Goal: Task Accomplishment & Management: Manage account settings

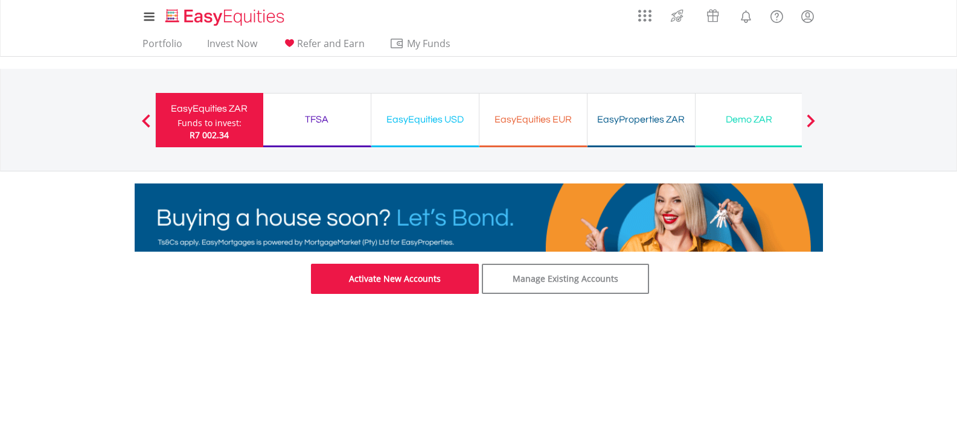
click at [374, 281] on link "Activate New Accounts" at bounding box center [395, 279] width 168 height 30
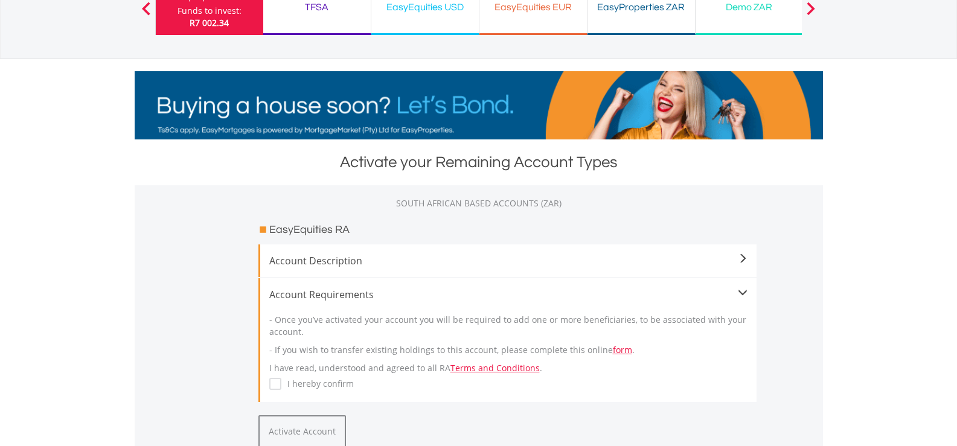
scroll to position [222, 0]
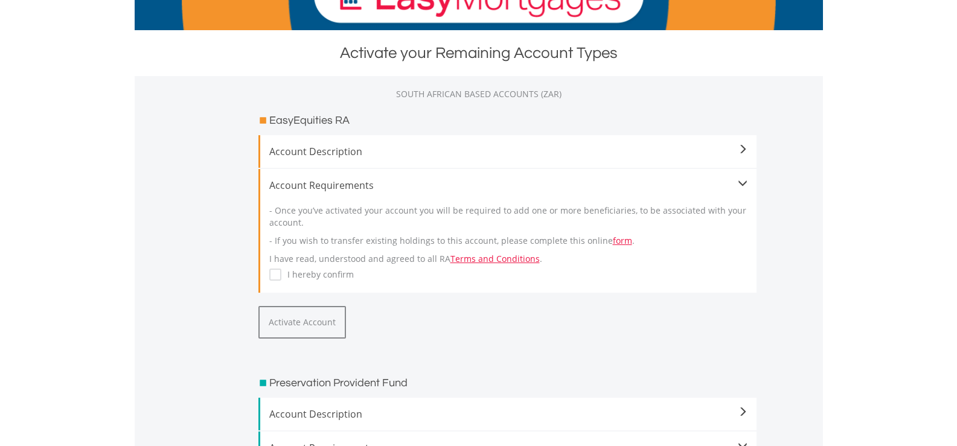
click at [268, 275] on div "Account Requirements - Once you’ve activated your account you will be required …" at bounding box center [508, 231] width 498 height 124
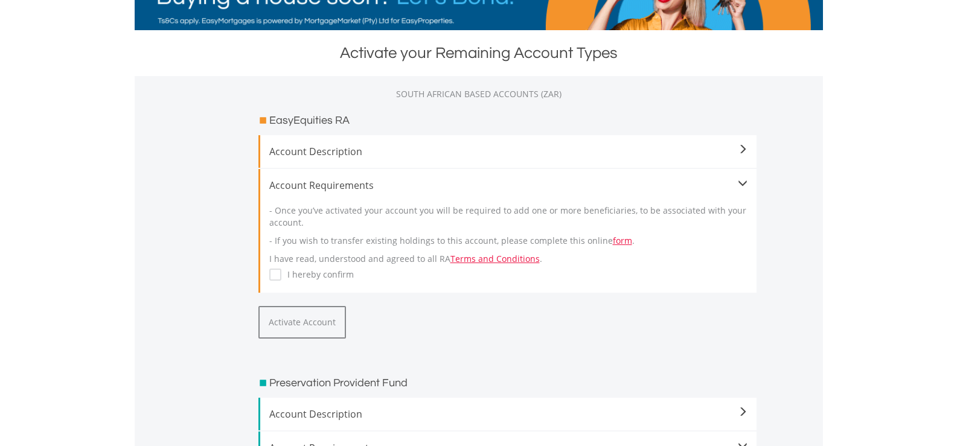
click at [281, 273] on label "I hereby confirm" at bounding box center [317, 275] width 72 height 12
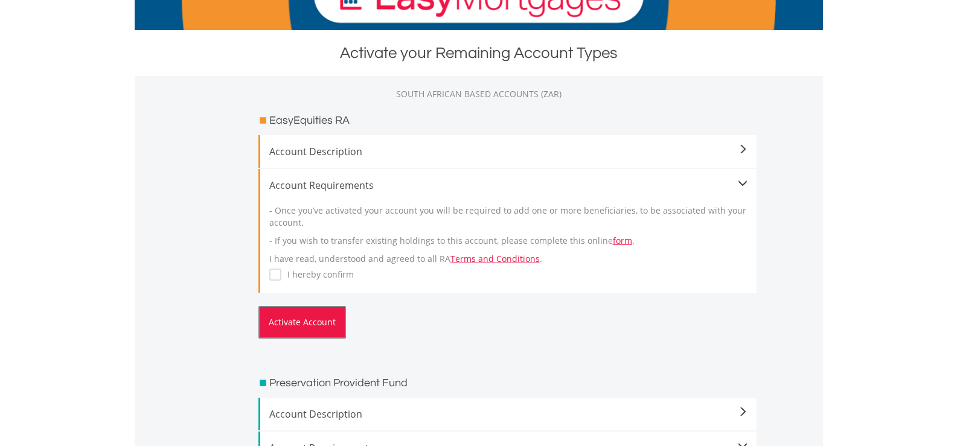
click at [289, 320] on button "Activate Account" at bounding box center [303, 322] width 88 height 33
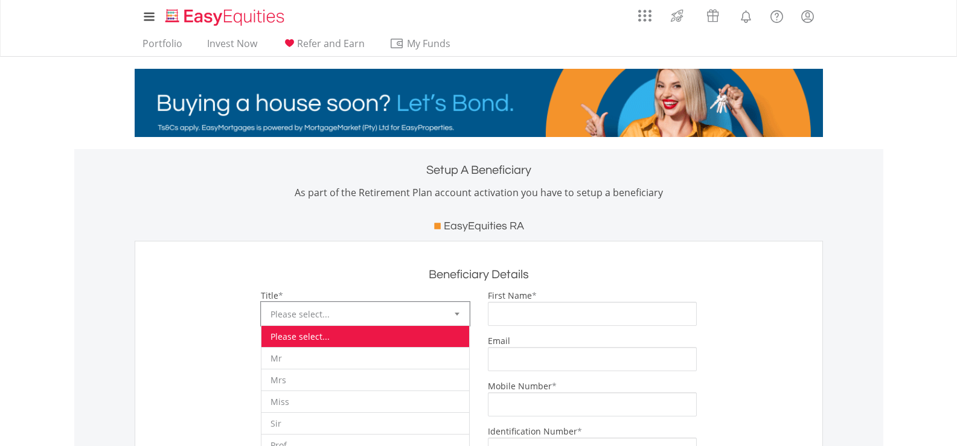
click at [461, 307] on div at bounding box center [457, 314] width 24 height 23
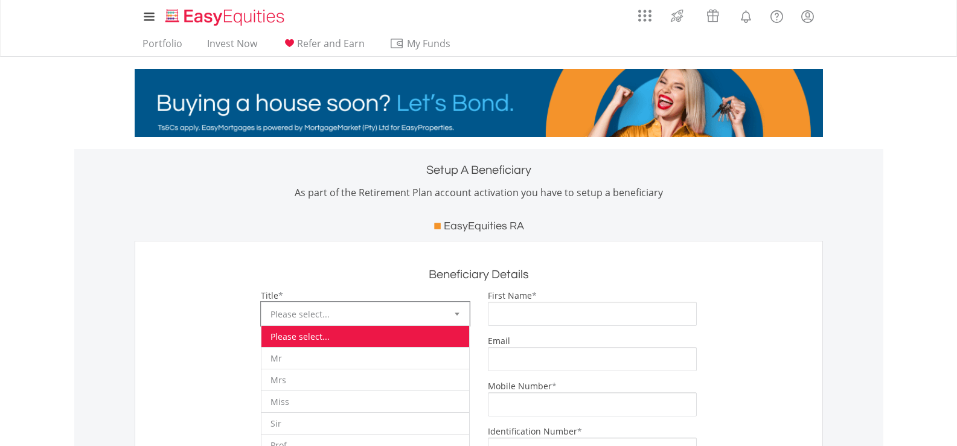
click at [83, 342] on div "**********" at bounding box center [478, 437] width 809 height 576
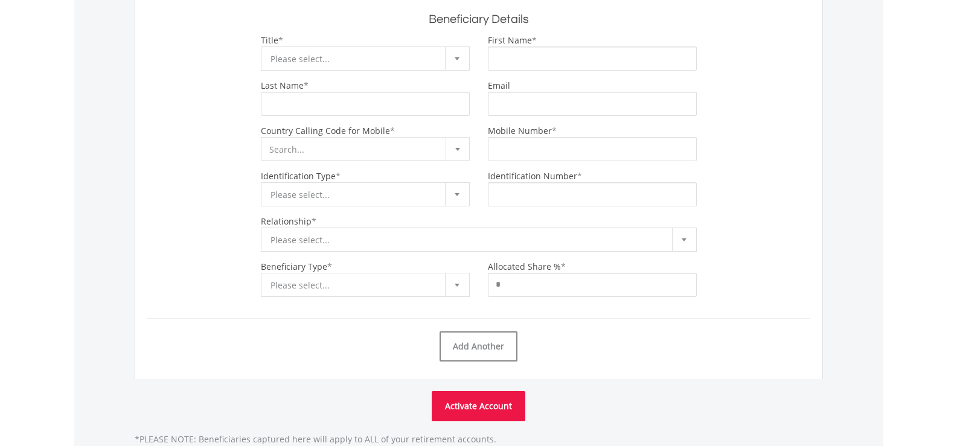
scroll to position [262, 0]
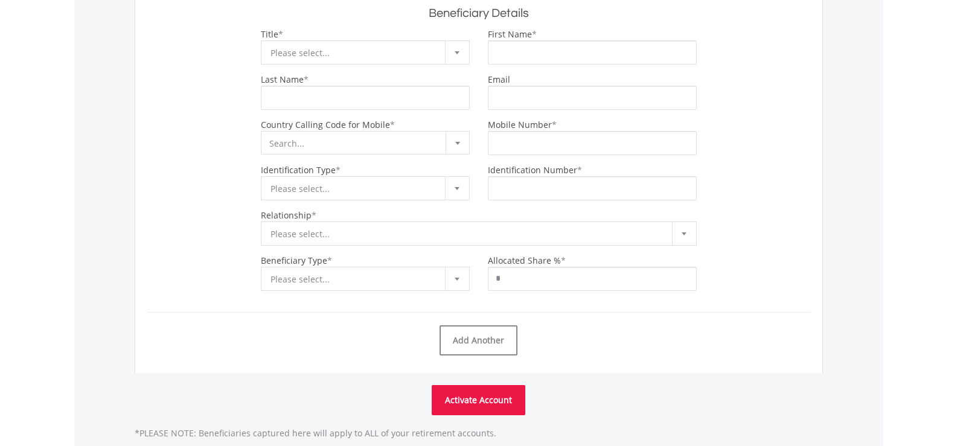
click at [496, 397] on button "Activate Account" at bounding box center [479, 400] width 94 height 30
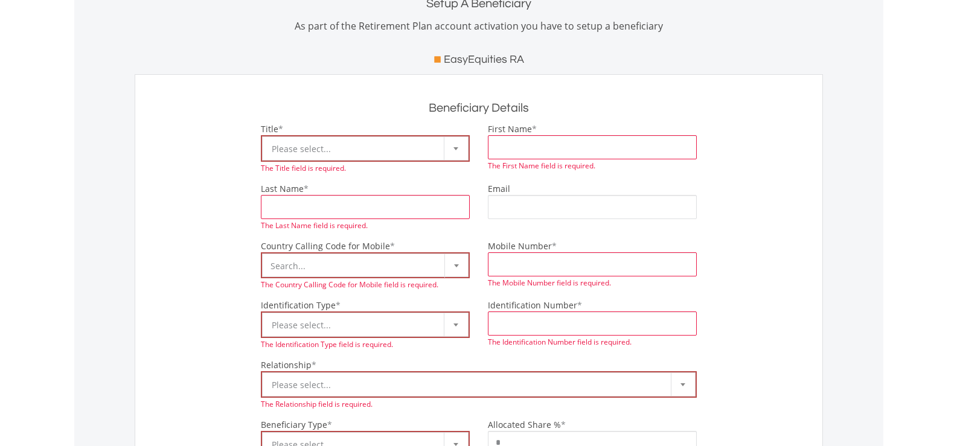
scroll to position [161, 0]
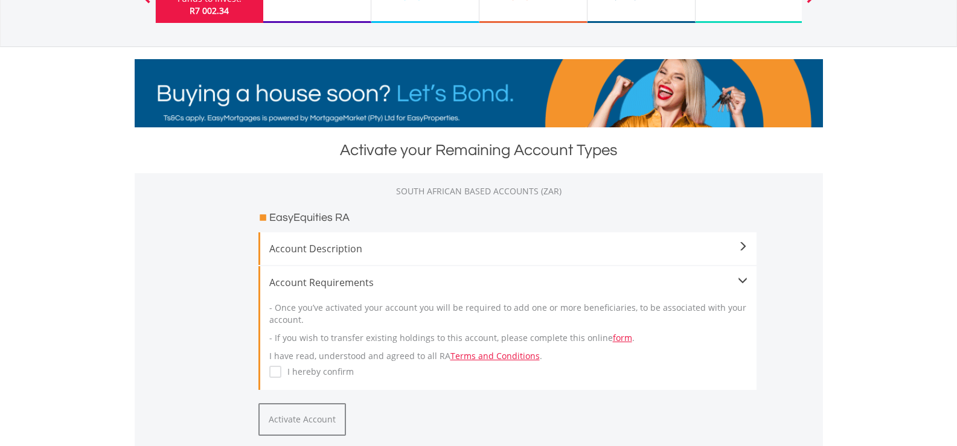
scroll to position [101, 0]
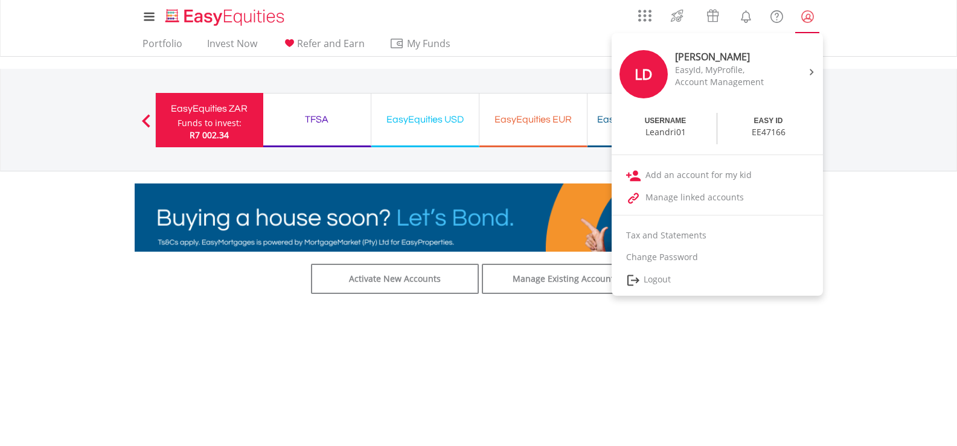
click at [801, 16] on lord-icon "My Profile" at bounding box center [807, 16] width 15 height 15
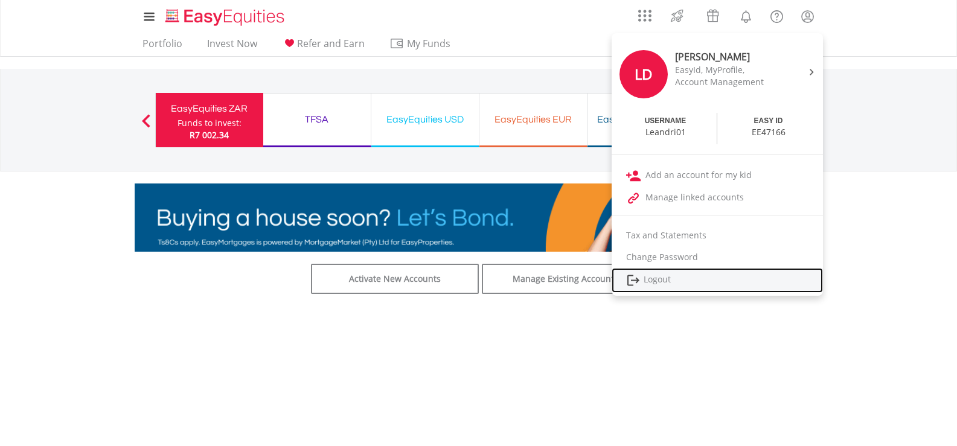
click at [664, 283] on link "Logout" at bounding box center [717, 280] width 211 height 25
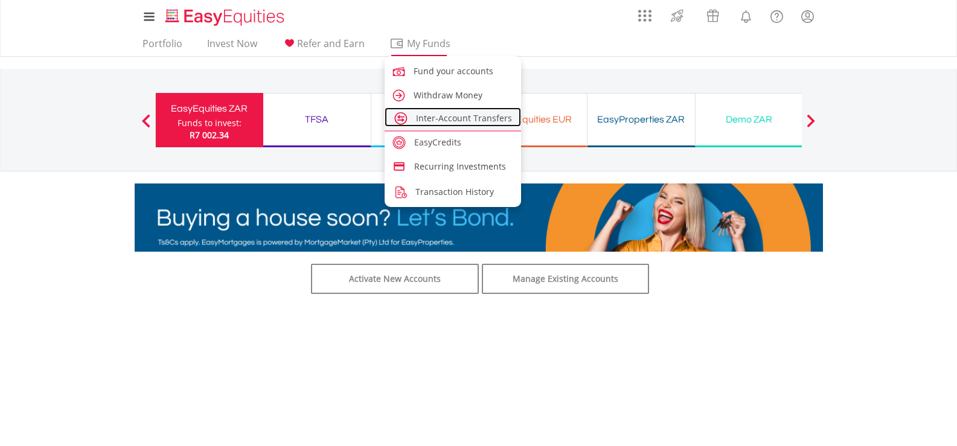
click at [432, 118] on span "Inter-Account Transfers" at bounding box center [464, 117] width 96 height 11
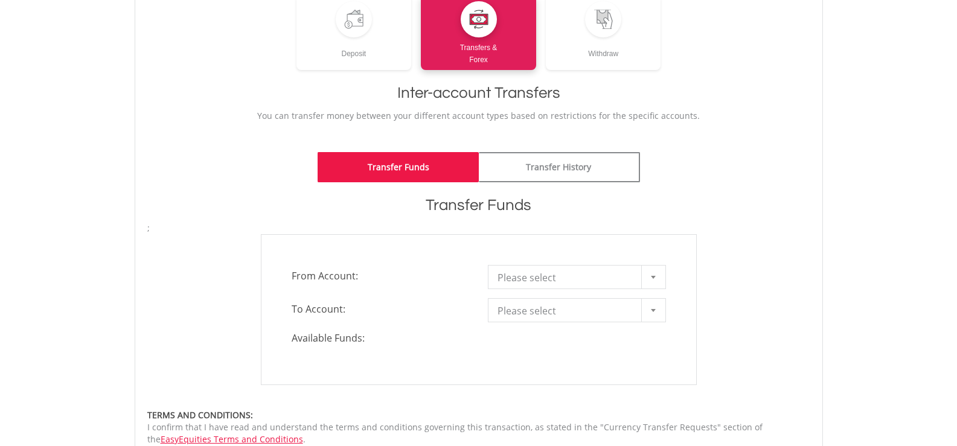
scroll to position [181, 0]
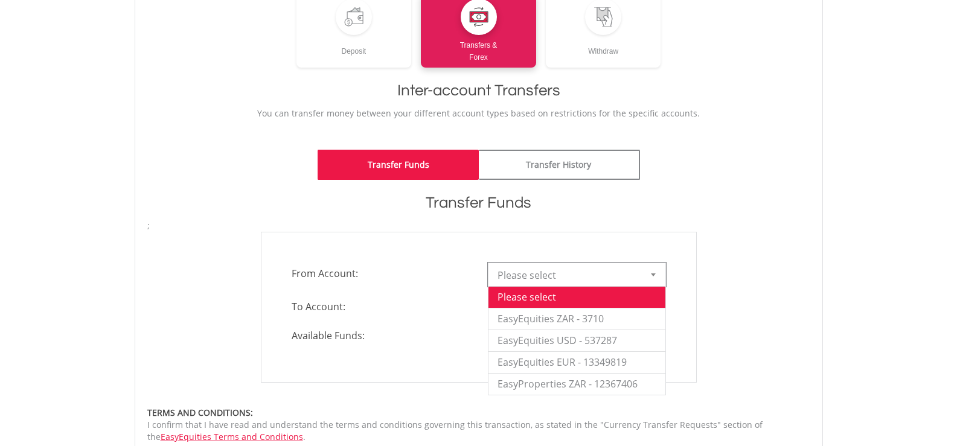
click at [658, 277] on div at bounding box center [653, 274] width 24 height 23
click at [527, 317] on li "EasyEquities ZAR - 3710" at bounding box center [577, 319] width 177 height 22
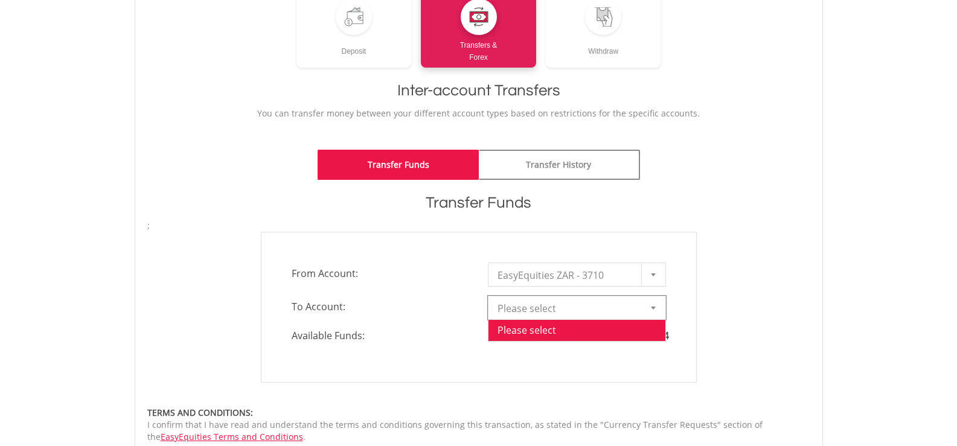
click at [660, 304] on div at bounding box center [653, 308] width 24 height 23
click at [786, 182] on div "Transfer Funds" at bounding box center [478, 182] width 663 height 64
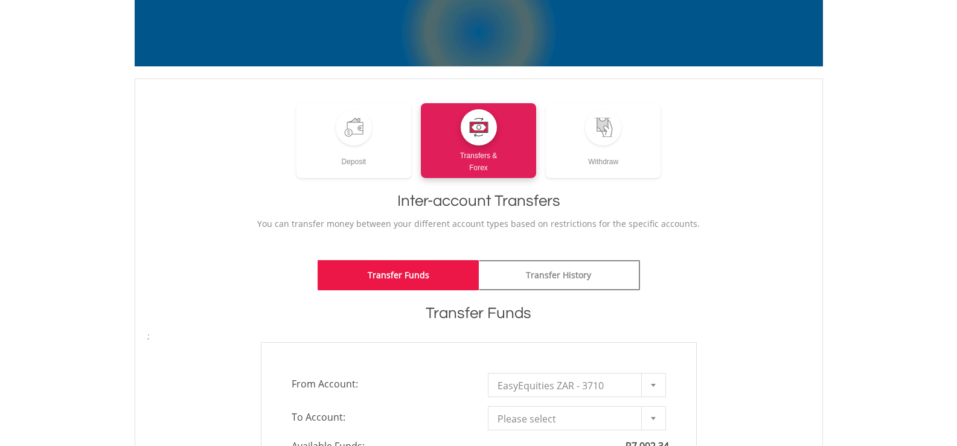
scroll to position [60, 0]
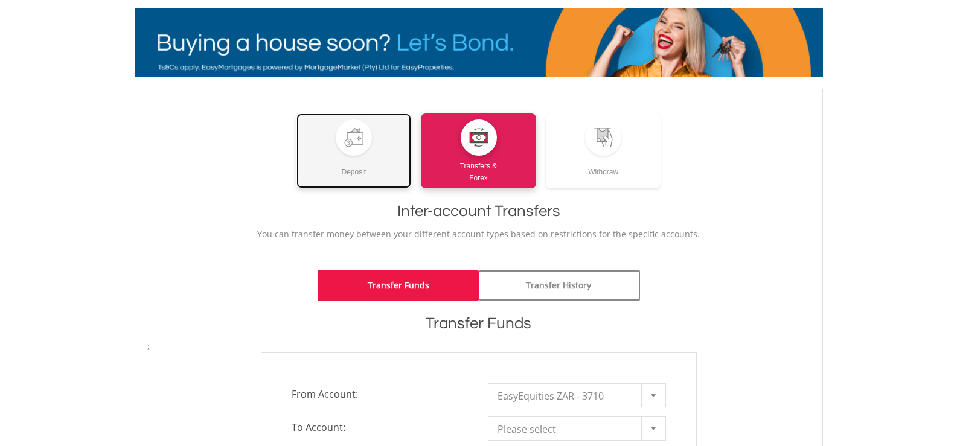
click at [353, 141] on div at bounding box center [353, 137] width 19 height 19
